Goal: Information Seeking & Learning: Find specific fact

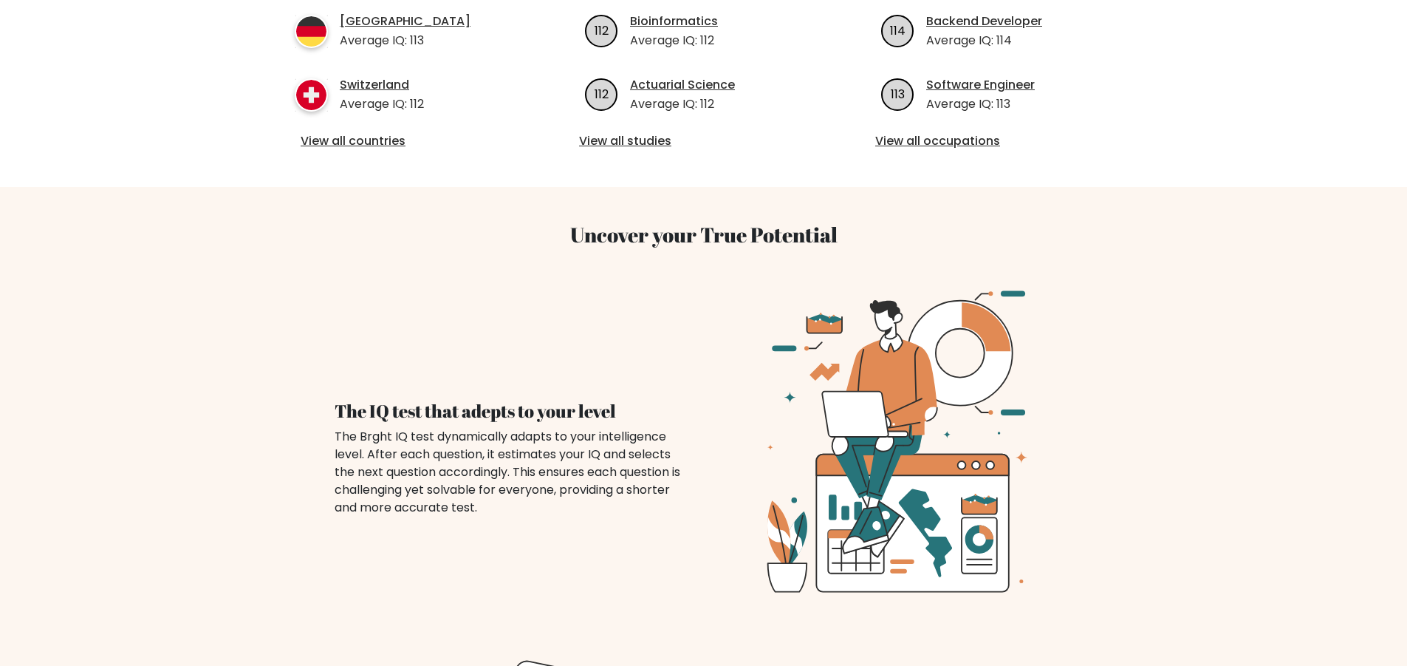
scroll to position [517, 0]
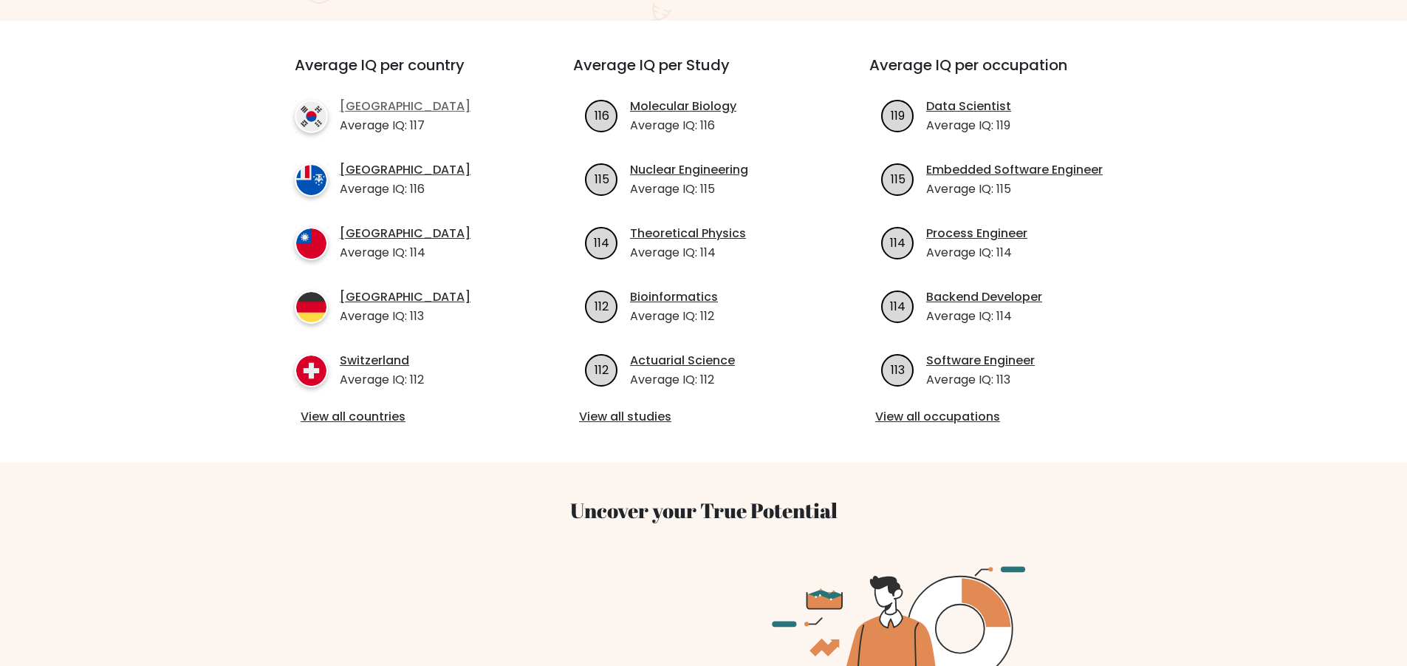
click at [375, 98] on link "[GEOGRAPHIC_DATA]" at bounding box center [405, 107] width 131 height 18
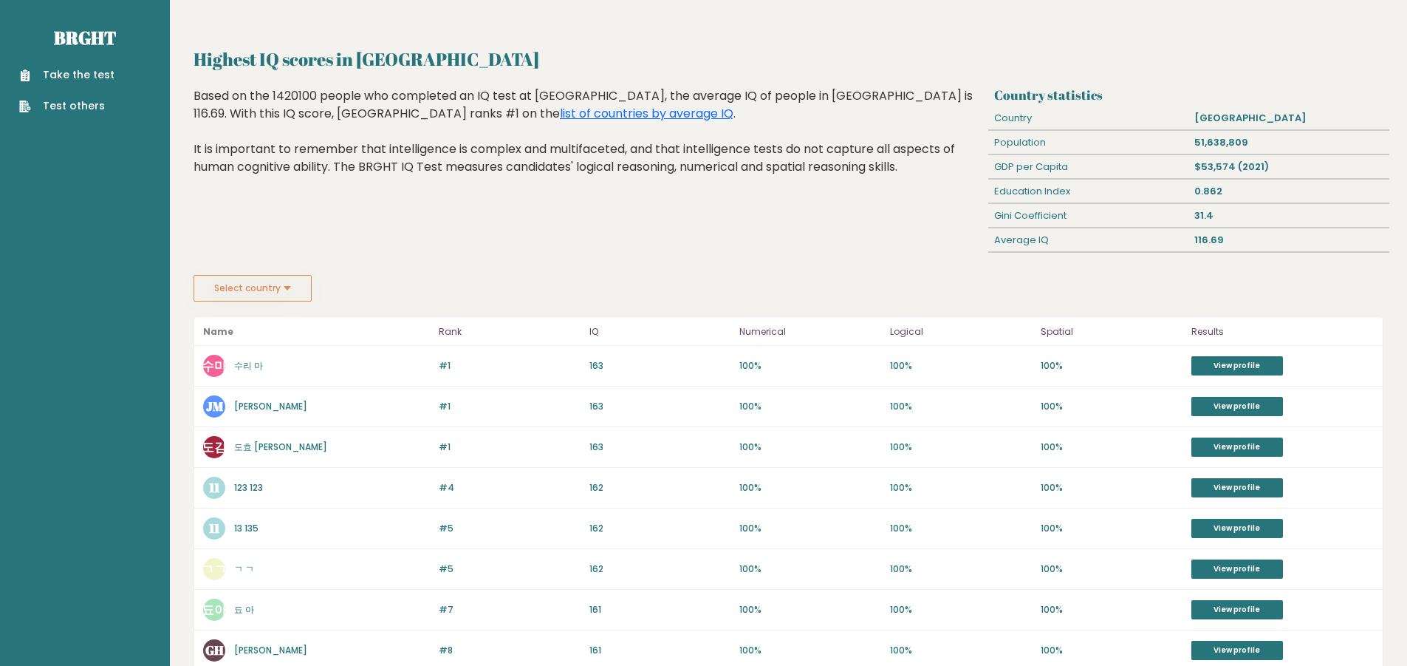
click at [277, 408] on link "Jeong Minseock" at bounding box center [270, 406] width 73 height 13
